Goal: Find specific page/section: Find specific page/section

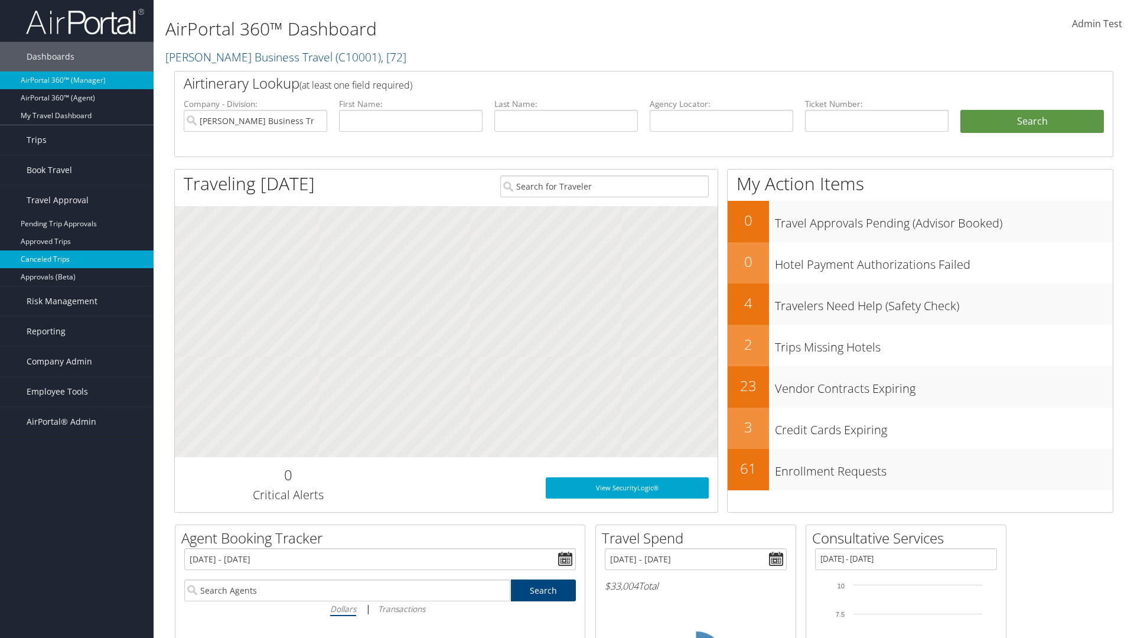
click at [77, 259] on link "Canceled Trips" at bounding box center [77, 259] width 154 height 18
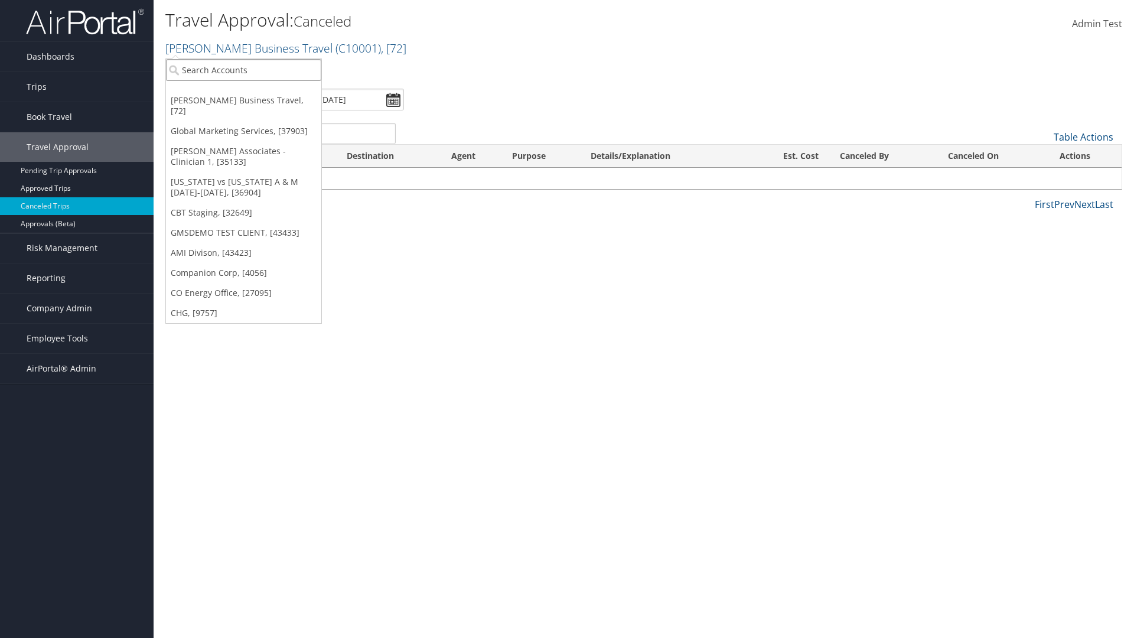
click at [243, 70] on input "search" at bounding box center [243, 70] width 155 height 22
type input "[PERSON_NAME] Business Travel"
click at [260, 92] on div "[PERSON_NAME] Business Travel (C10001), [72]" at bounding box center [259, 91] width 201 height 11
